Goal: Information Seeking & Learning: Understand process/instructions

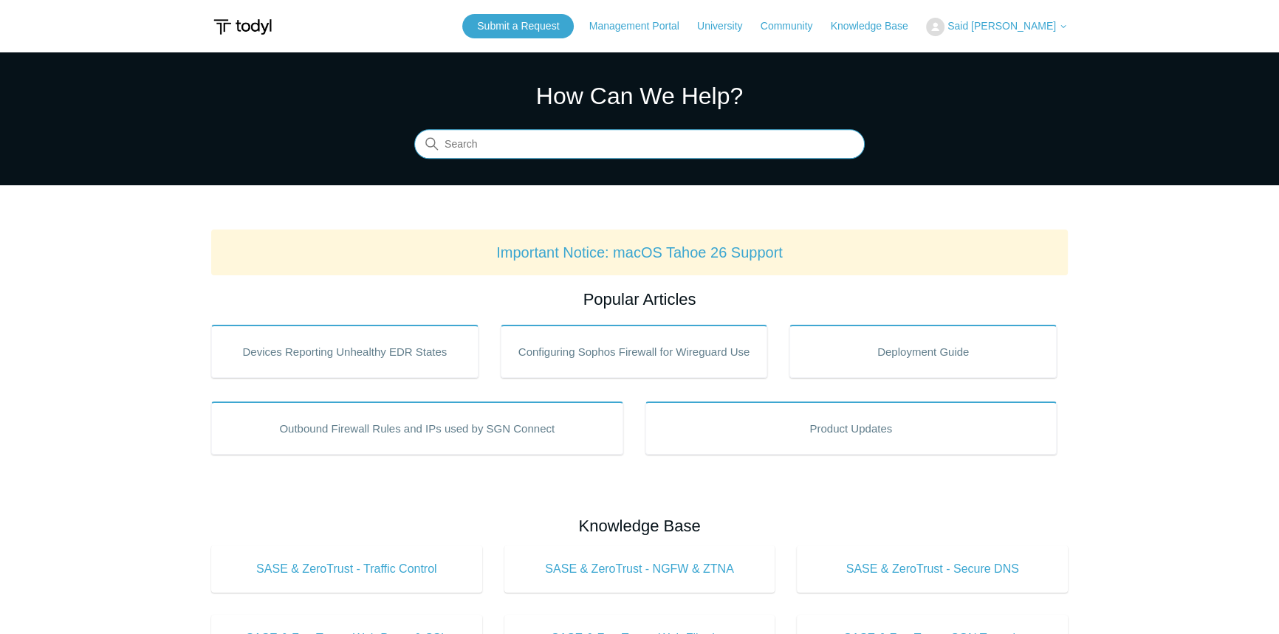
click at [613, 156] on input "Search" at bounding box center [639, 145] width 450 height 30
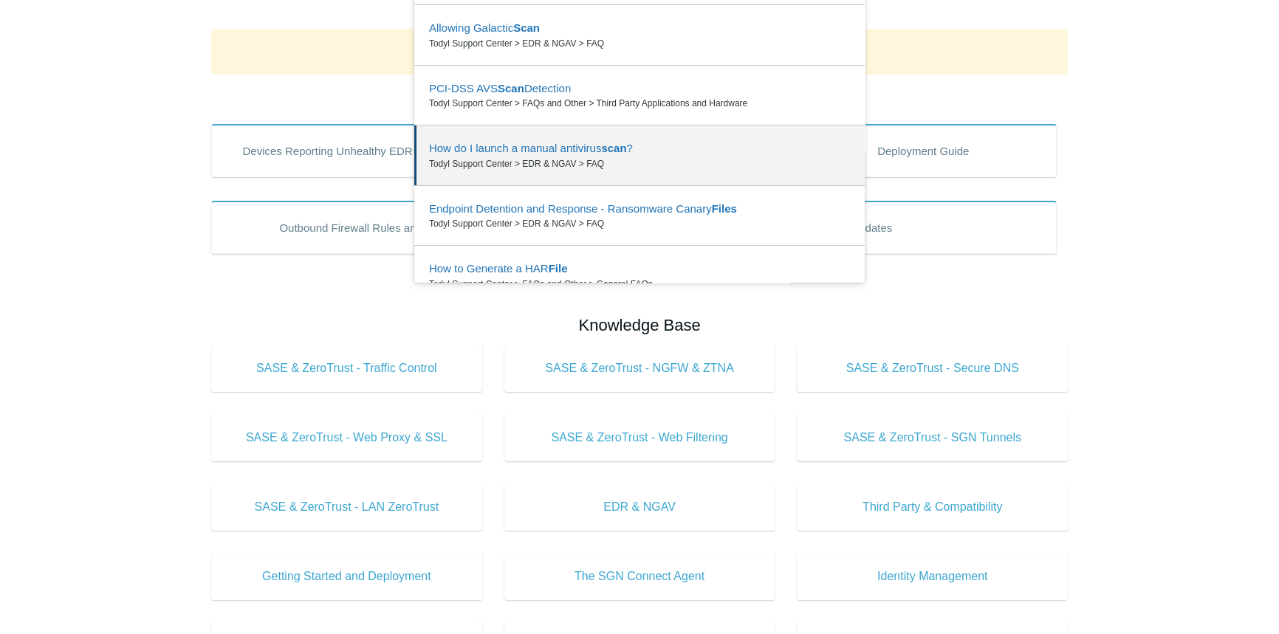
scroll to position [82, 0]
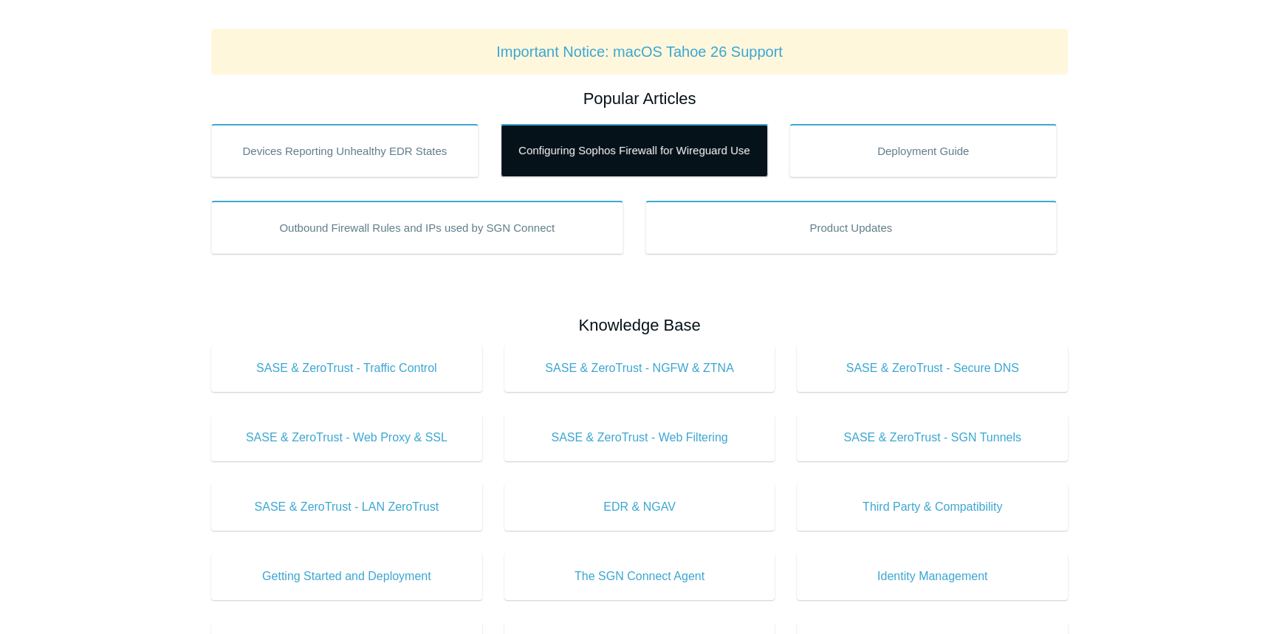
type input "File scan"
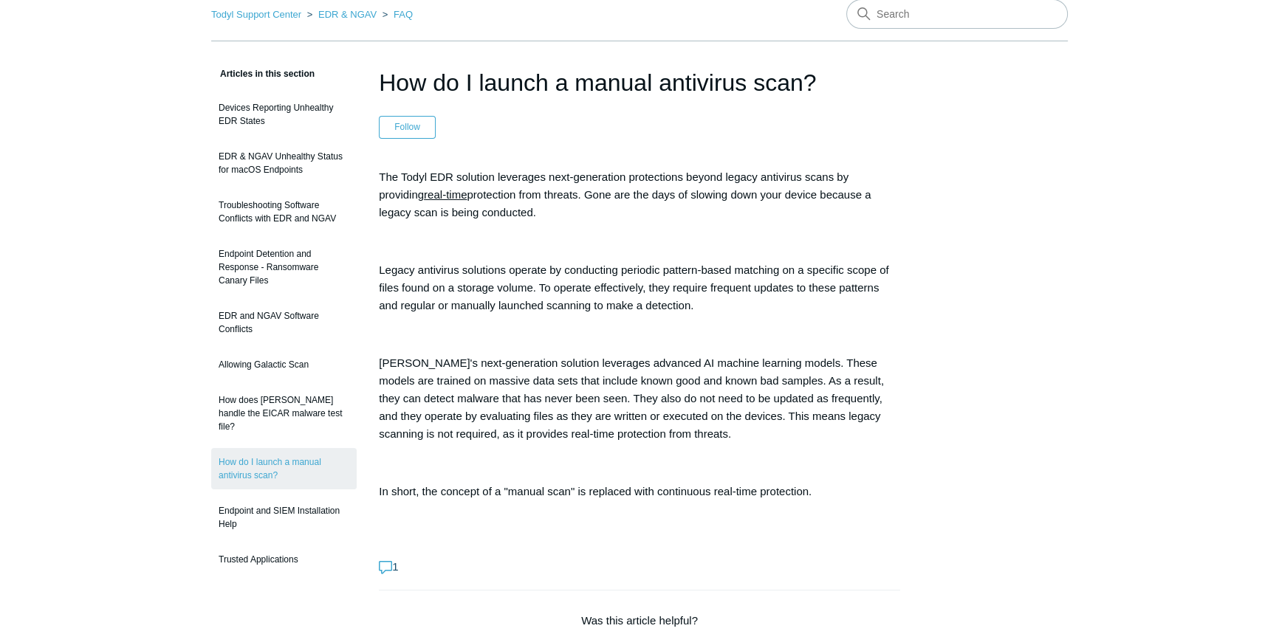
scroll to position [66, 0]
click at [933, 16] on input "Search" at bounding box center [957, 16] width 222 height 30
type input "Cryptomining"
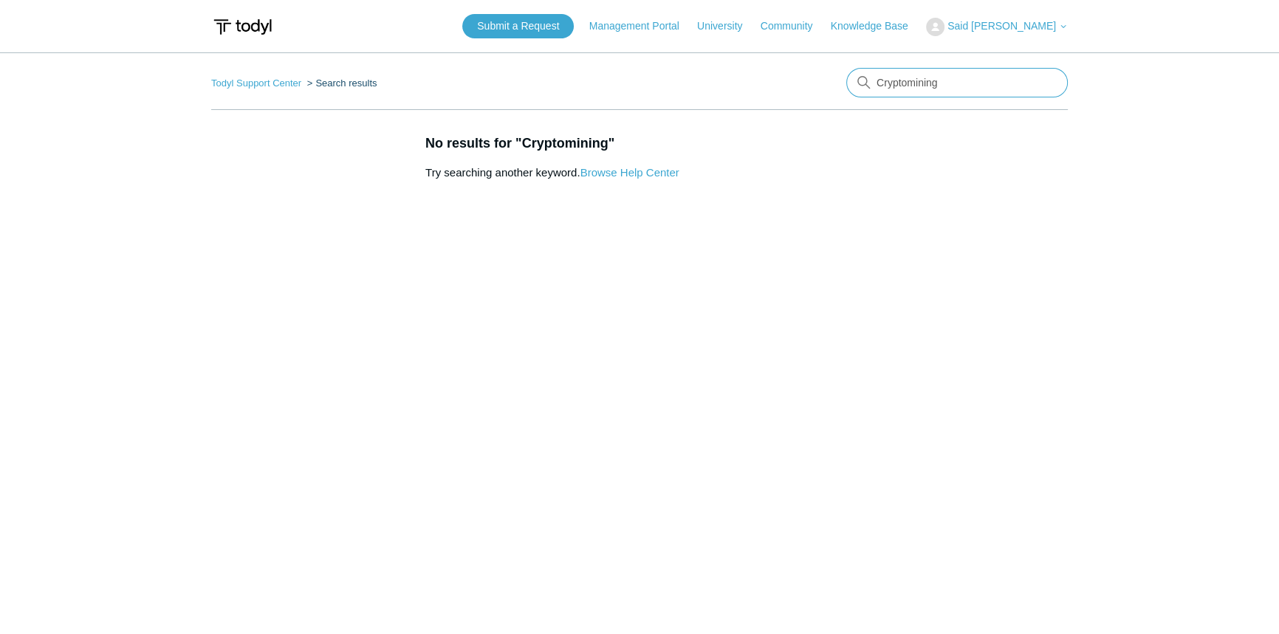
click at [917, 82] on input "Cryptomining" at bounding box center [957, 83] width 222 height 30
drag, startPoint x: 908, startPoint y: 84, endPoint x: 1131, endPoint y: 102, distance: 223.7
click at [1121, 100] on main "Todyl Support Center Search results There are no matching results in this help …" at bounding box center [639, 337] width 1279 height 571
type input "Crypto"
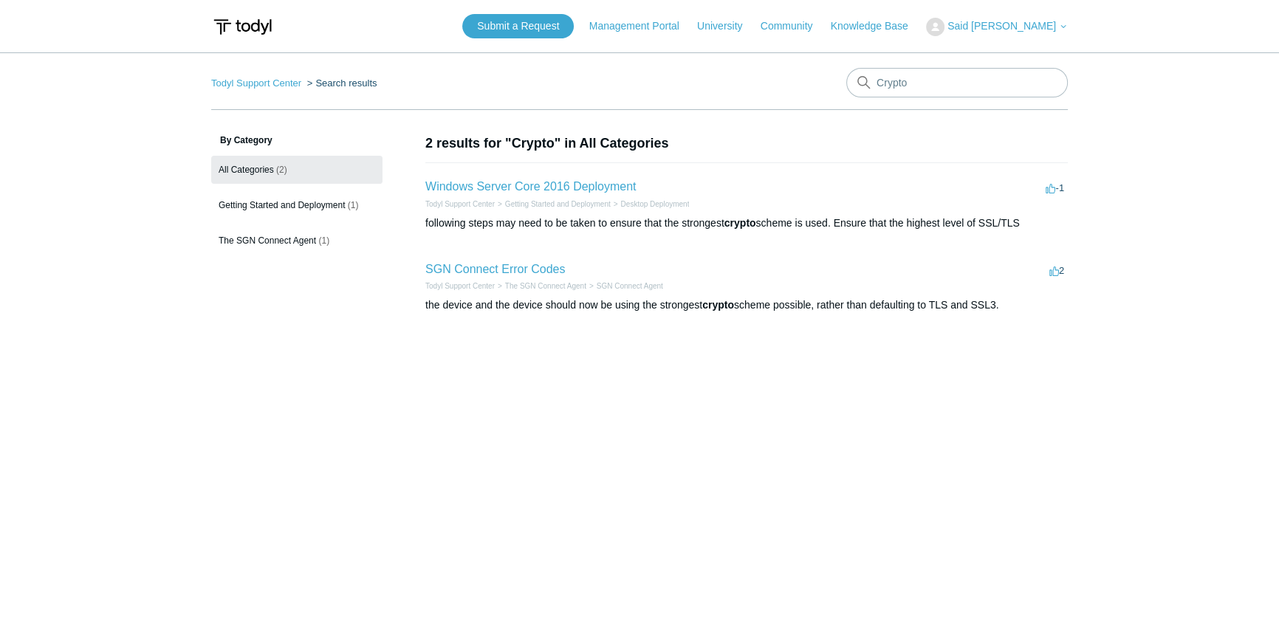
click at [68, 193] on main "Todyl Support Center Search results Crypto By Category All Categories (2) Getti…" at bounding box center [639, 337] width 1279 height 571
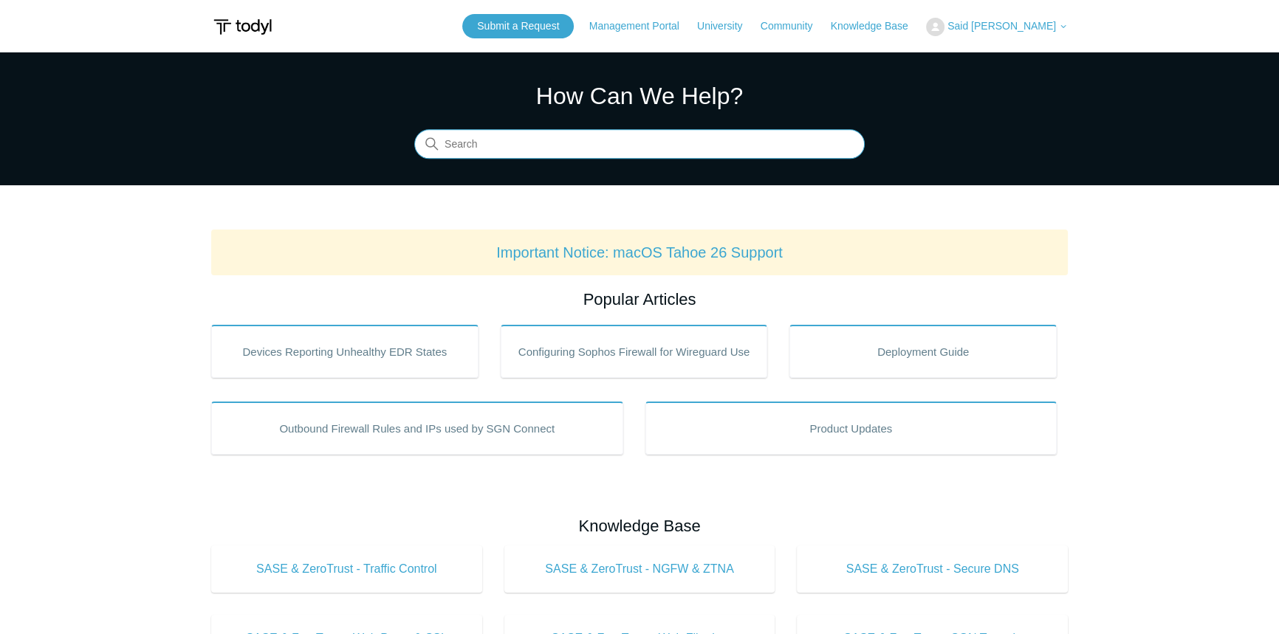
click at [611, 151] on input "Search" at bounding box center [639, 145] width 450 height 30
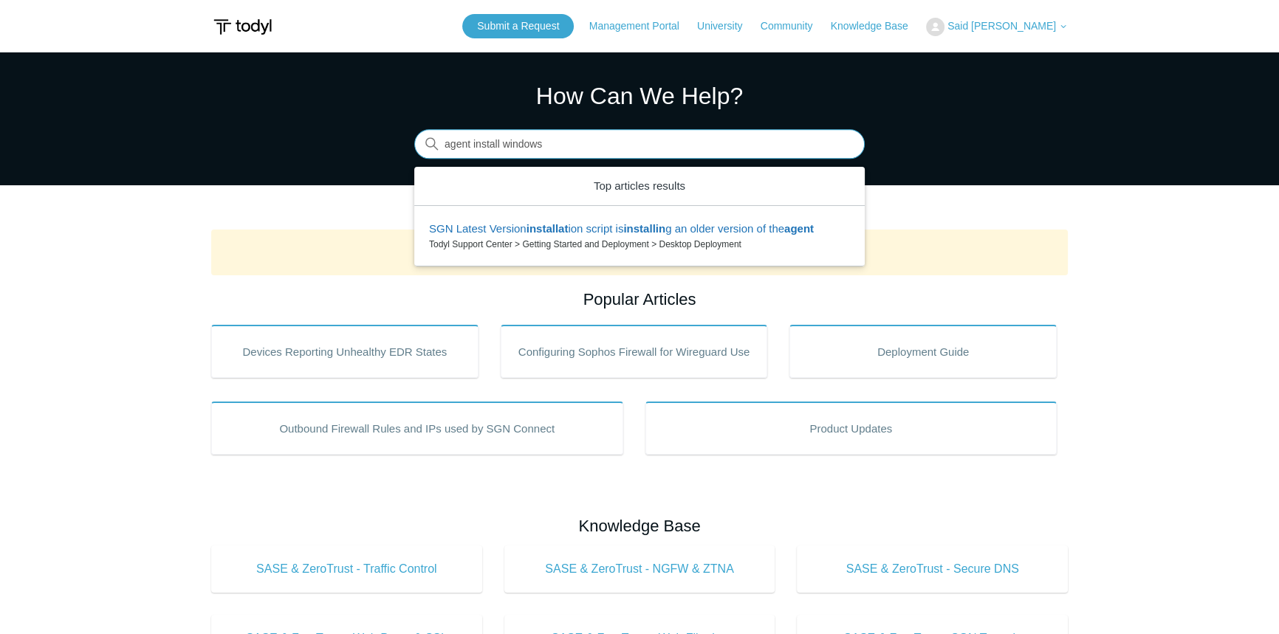
type input "agent install windows"
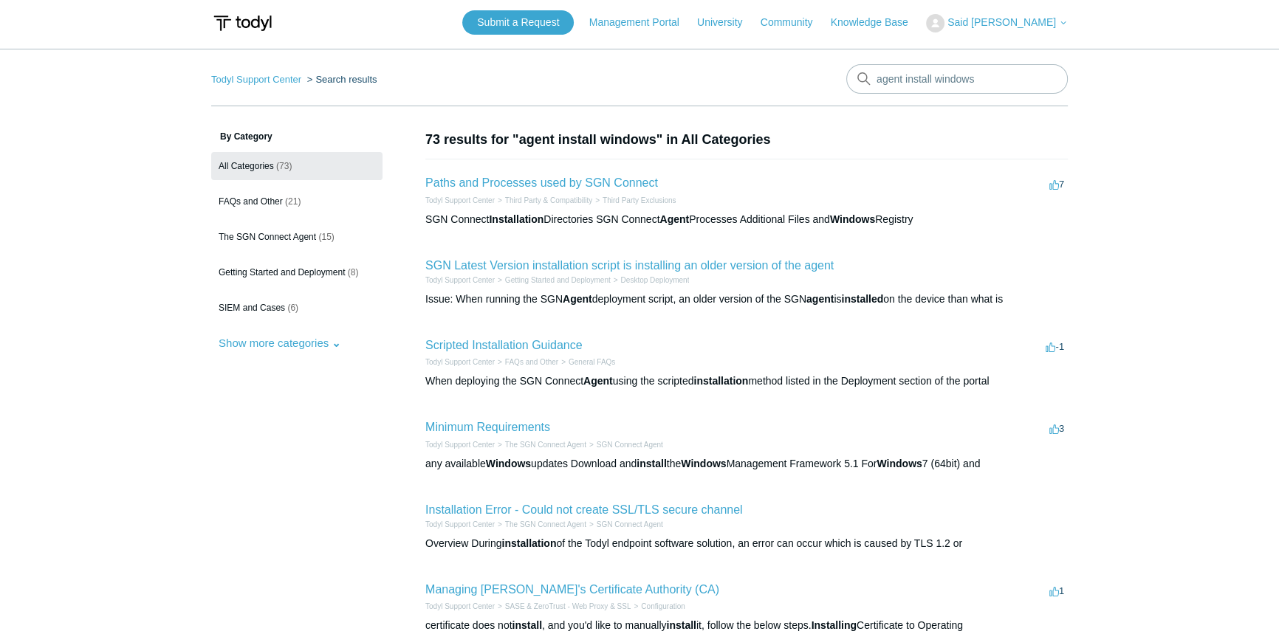
scroll to position [134, 0]
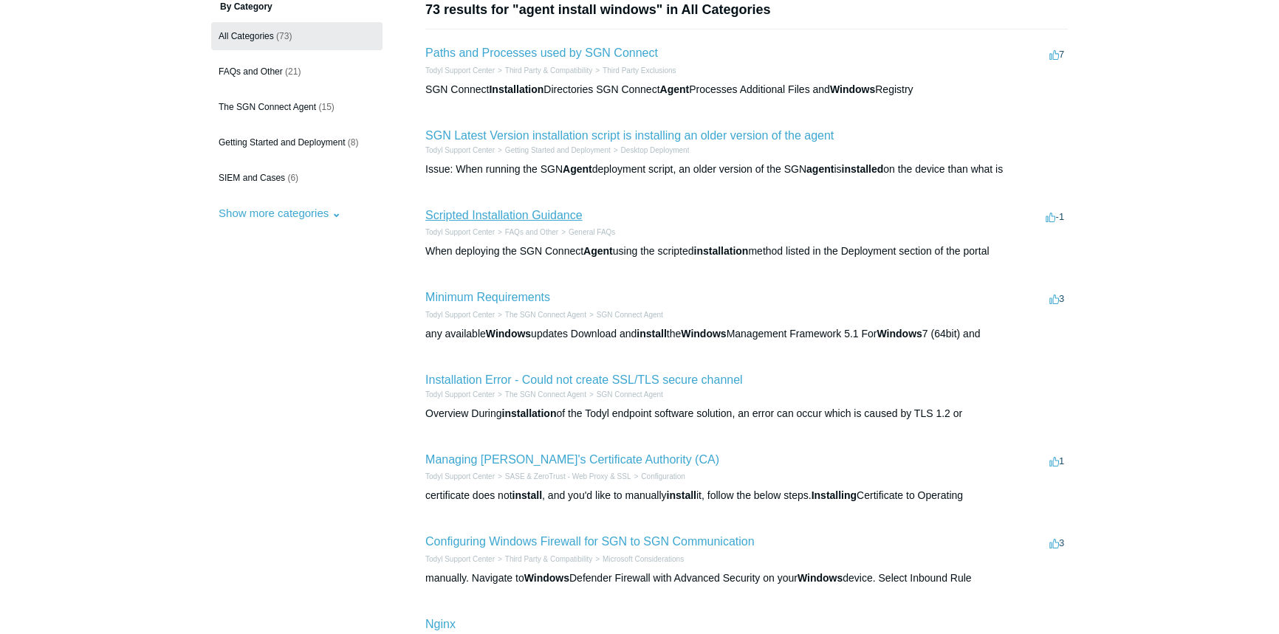
click at [569, 215] on link "Scripted Installation Guidance" at bounding box center [503, 215] width 157 height 13
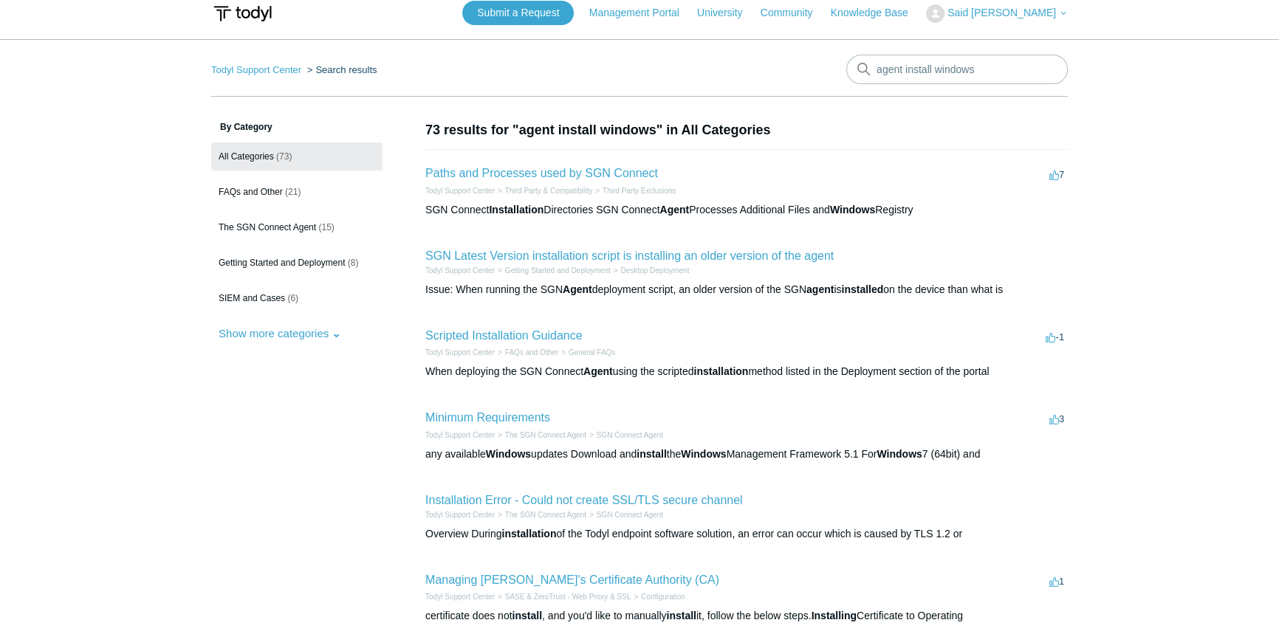
scroll to position [0, 0]
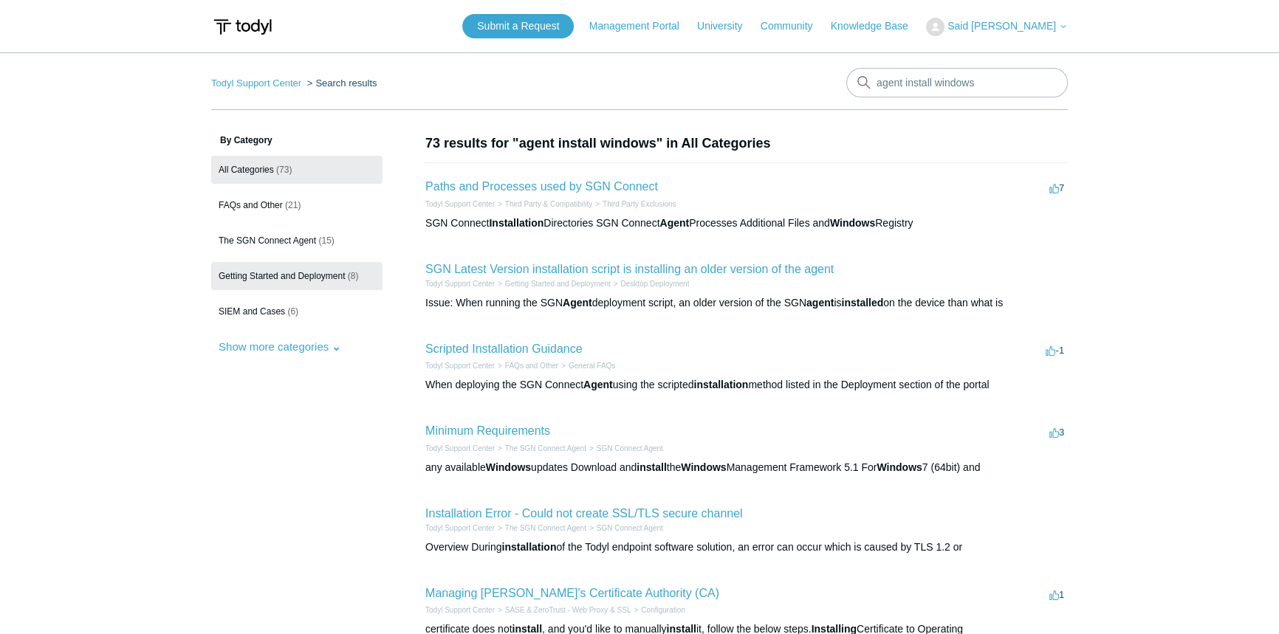
click at [310, 273] on span "Getting Started and Deployment" at bounding box center [282, 276] width 126 height 10
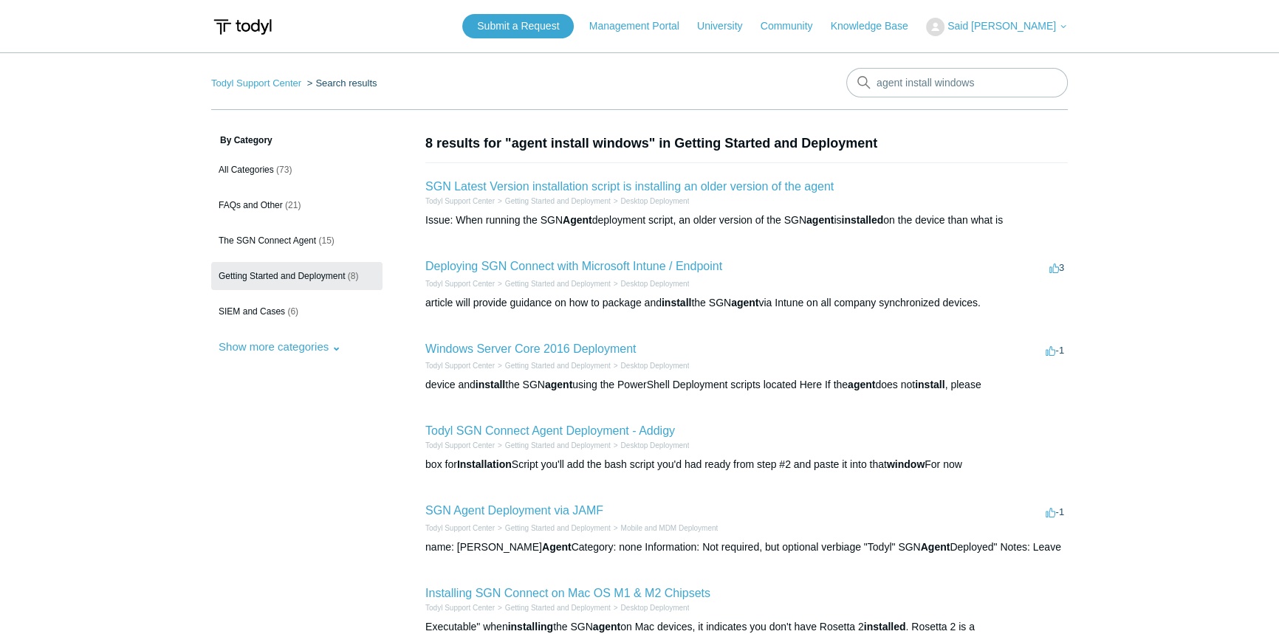
scroll to position [134, 0]
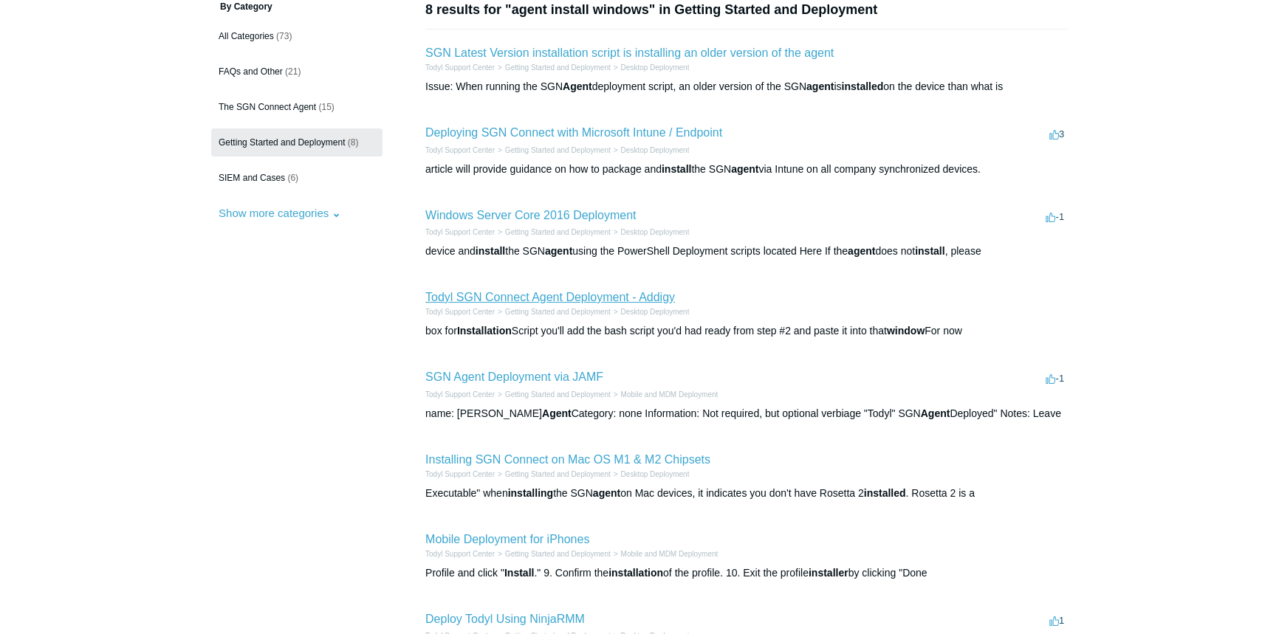
click at [568, 293] on link "Todyl SGN Connect Agent Deployment - Addigy" at bounding box center [550, 297] width 250 height 13
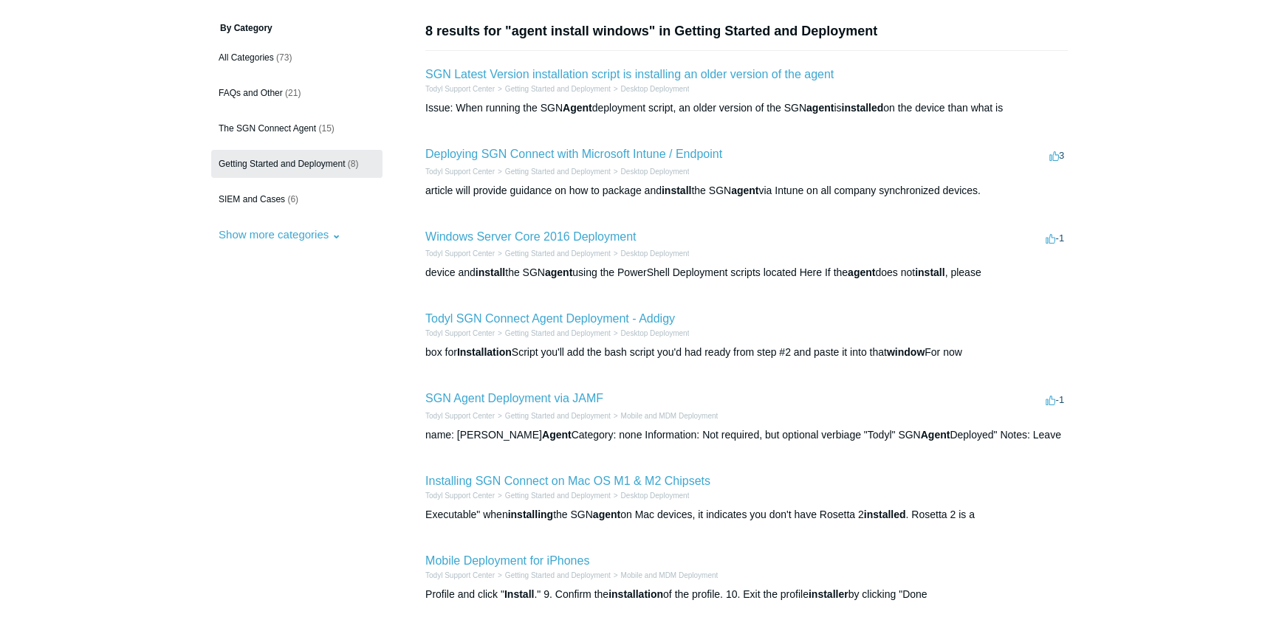
scroll to position [0, 0]
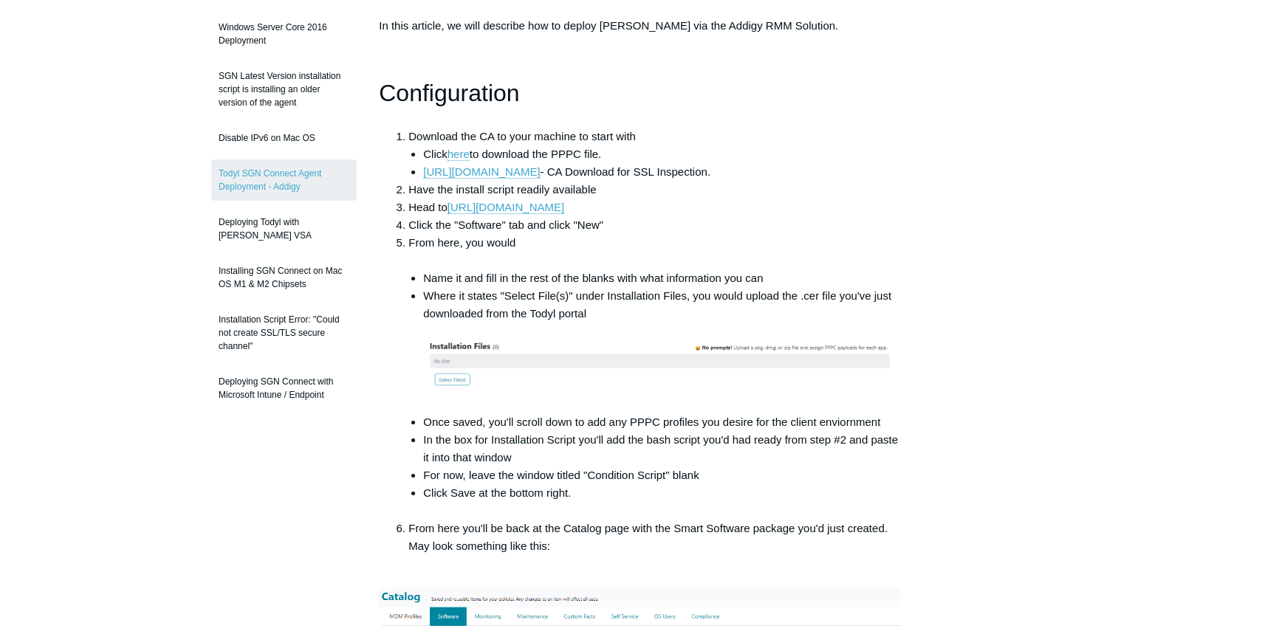
scroll to position [201, 0]
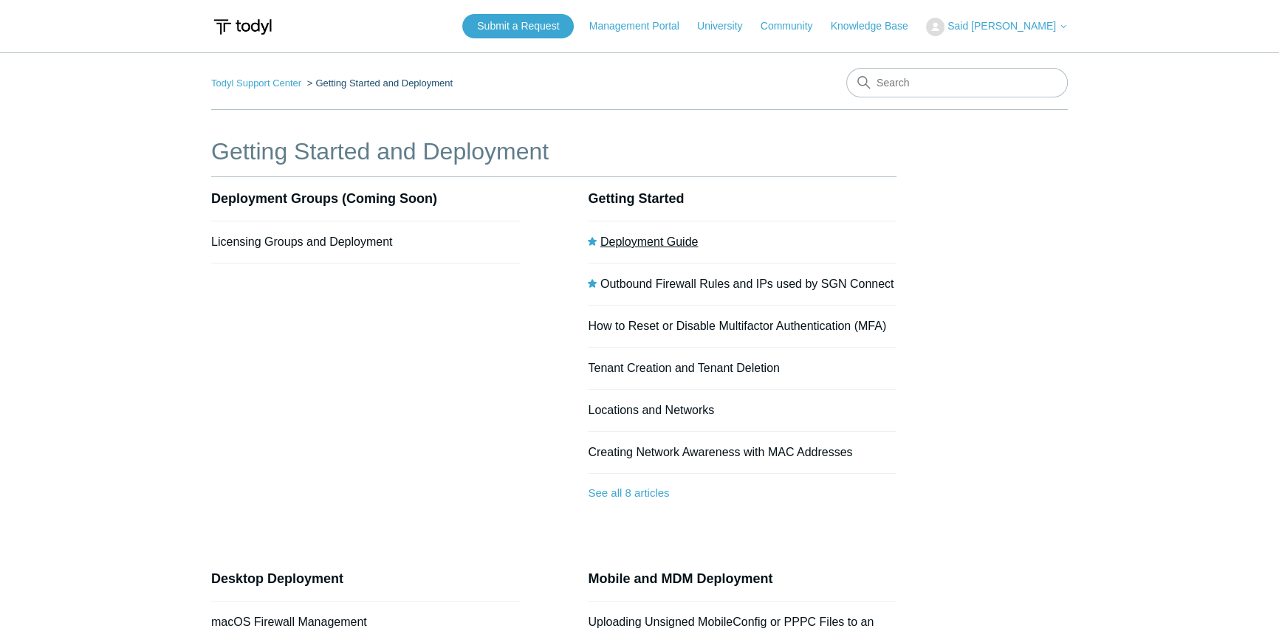
click at [664, 237] on link "Deployment Guide" at bounding box center [649, 242] width 98 height 13
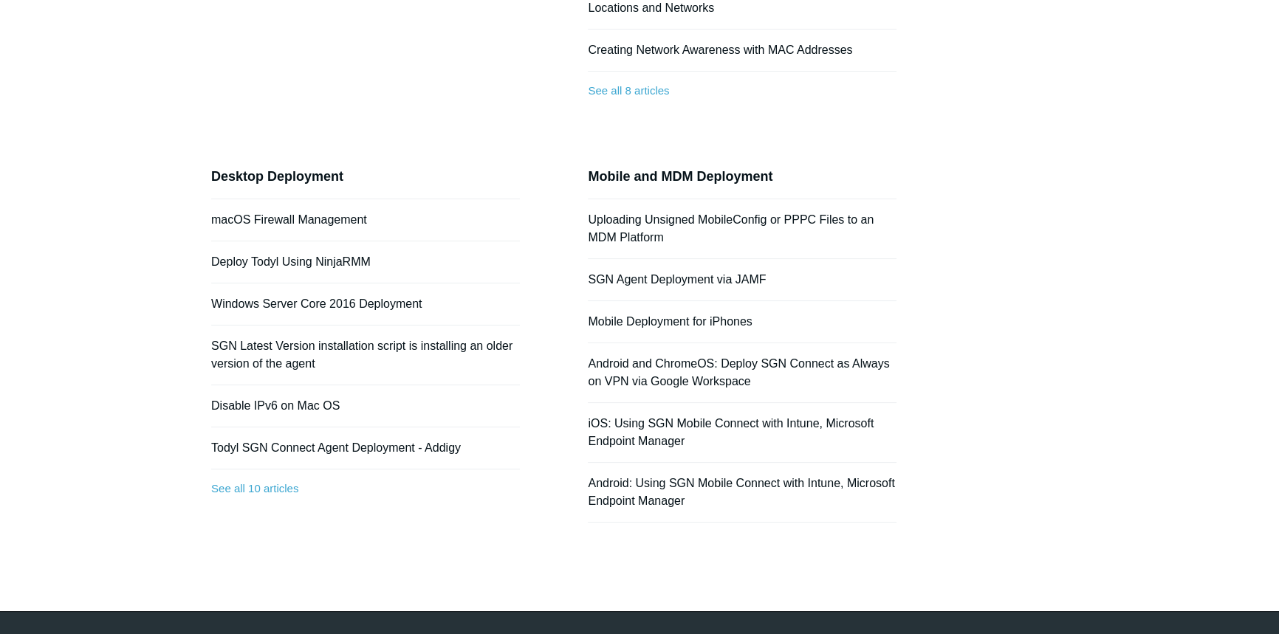
scroll to position [436, 0]
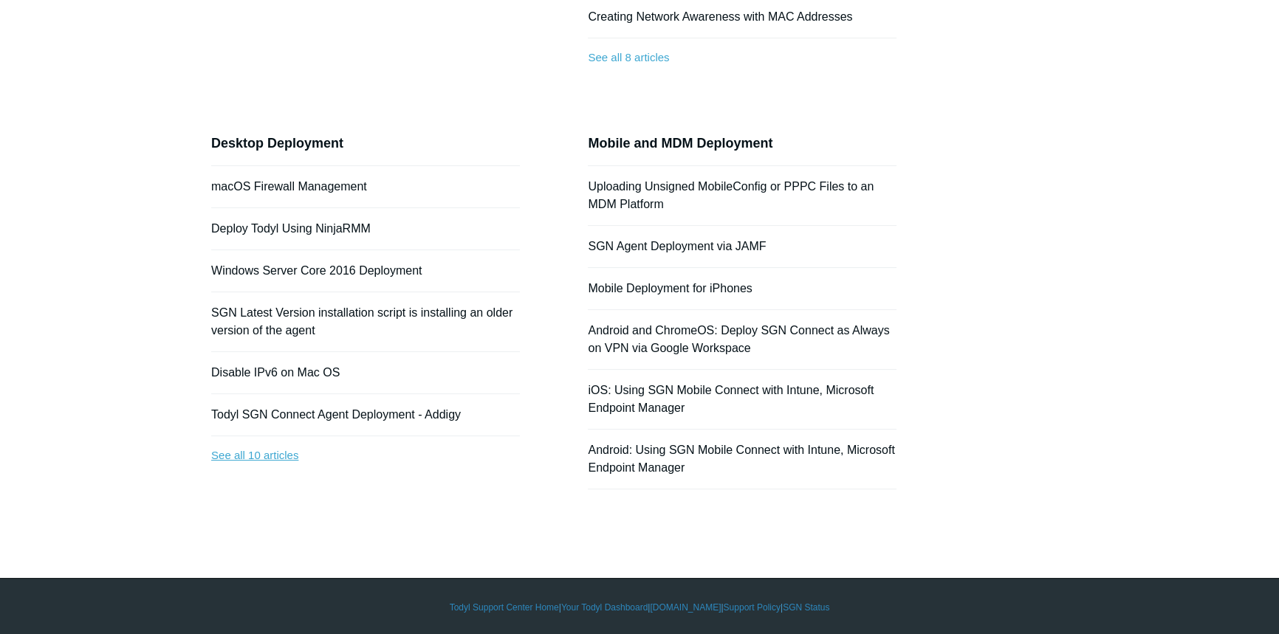
click at [270, 452] on link "See all 10 articles" at bounding box center [365, 455] width 309 height 39
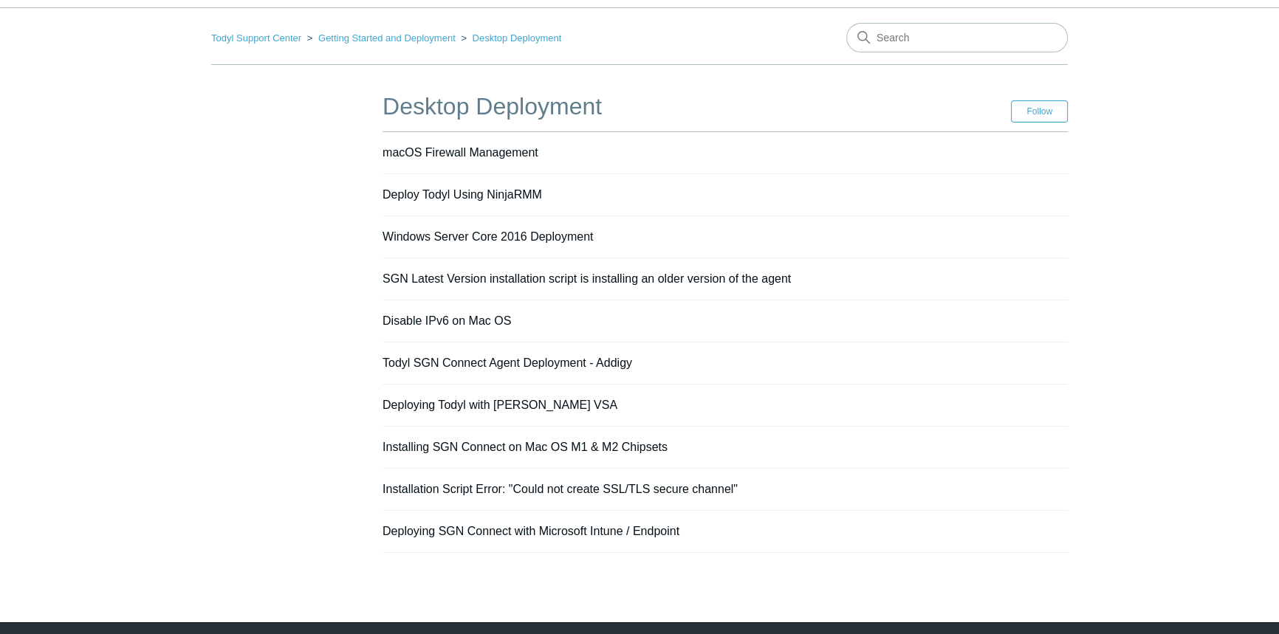
scroll to position [91, 0]
